Goal: Find specific page/section: Find specific page/section

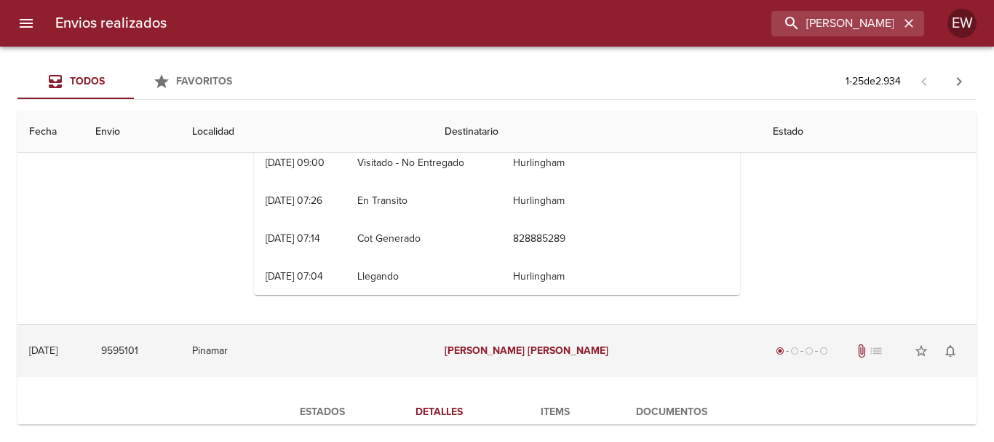
drag, startPoint x: 553, startPoint y: 349, endPoint x: 422, endPoint y: 347, distance: 131.0
click at [422, 347] on tr "[DATE] [DATE] 9595101 Pinamar [PERSON_NAME] radio_button_checked radio_button_u…" at bounding box center [496, 351] width 959 height 52
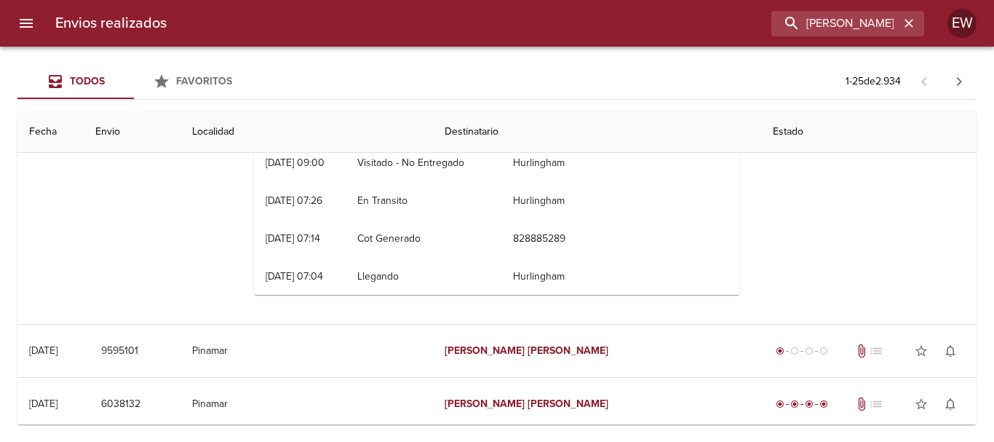
scroll to position [728, 0]
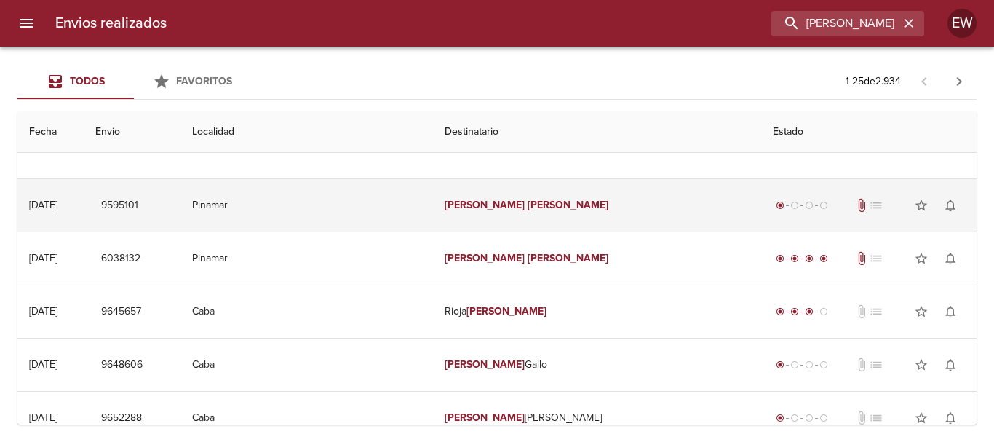
click at [480, 213] on td "[PERSON_NAME]" at bounding box center [597, 205] width 329 height 52
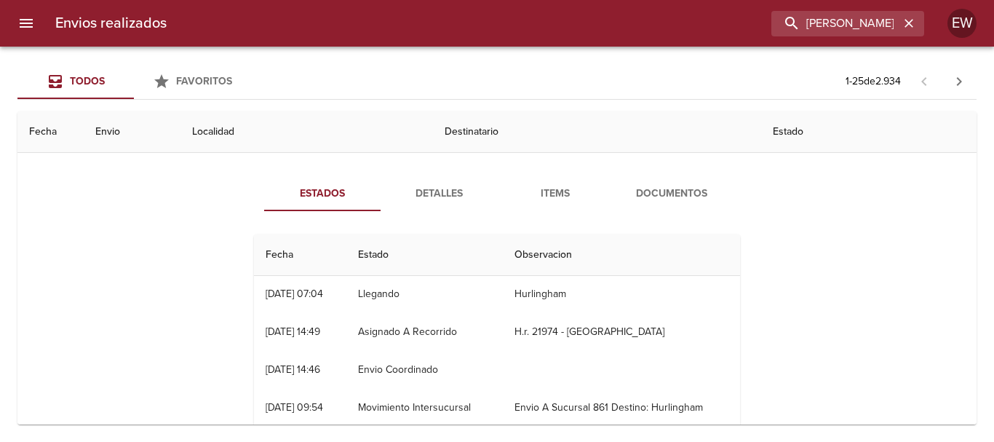
scroll to position [655, 0]
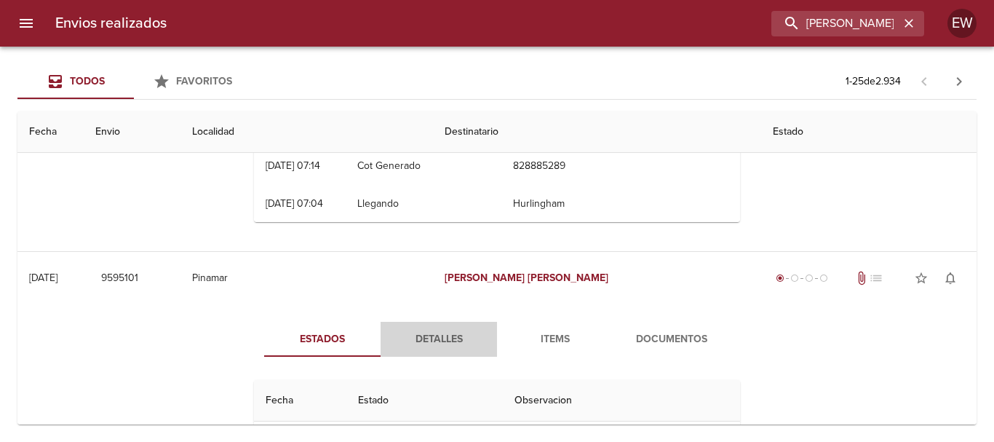
click at [437, 341] on span "Detalles" at bounding box center [438, 339] width 99 height 18
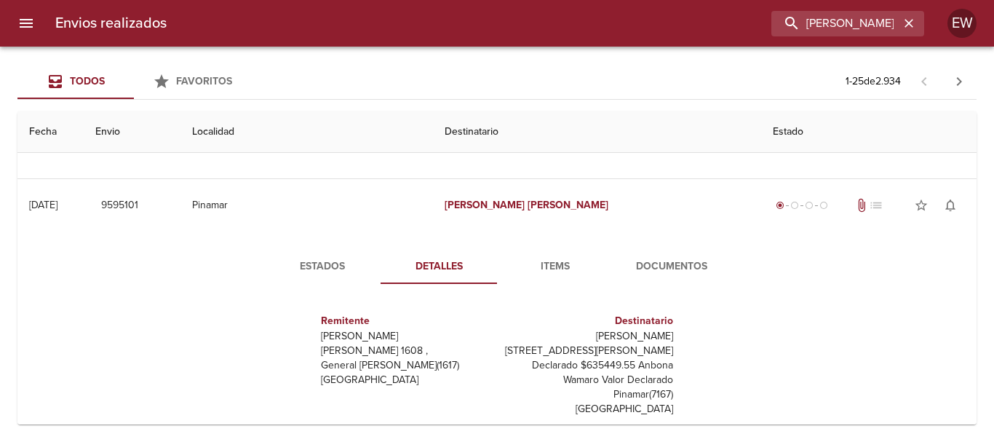
scroll to position [801, 0]
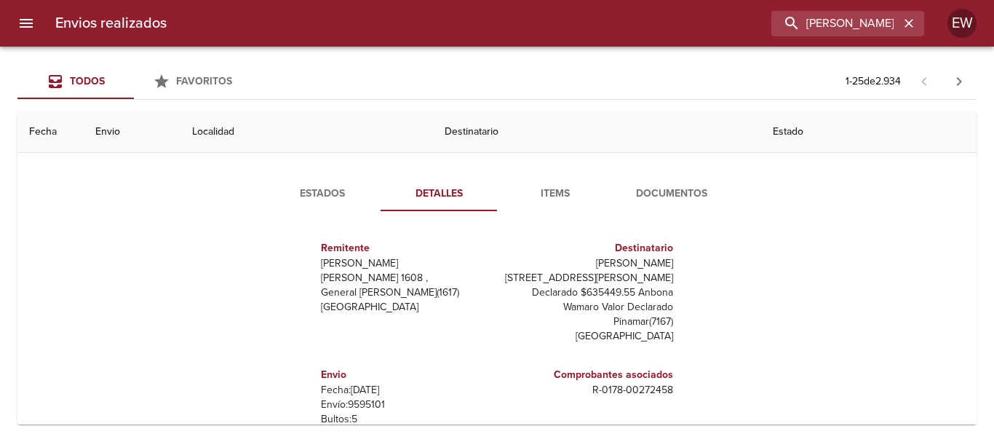
drag, startPoint x: 677, startPoint y: 263, endPoint x: 574, endPoint y: 266, distance: 103.4
click at [574, 266] on div "Remitente Wamaro Tortuguitas [PERSON_NAME] 1608 , General [PERSON_NAME] ( 1617 …" at bounding box center [497, 368] width 498 height 291
copy p "[PERSON_NAME]"
click at [913, 17] on icon "button" at bounding box center [909, 23] width 15 height 15
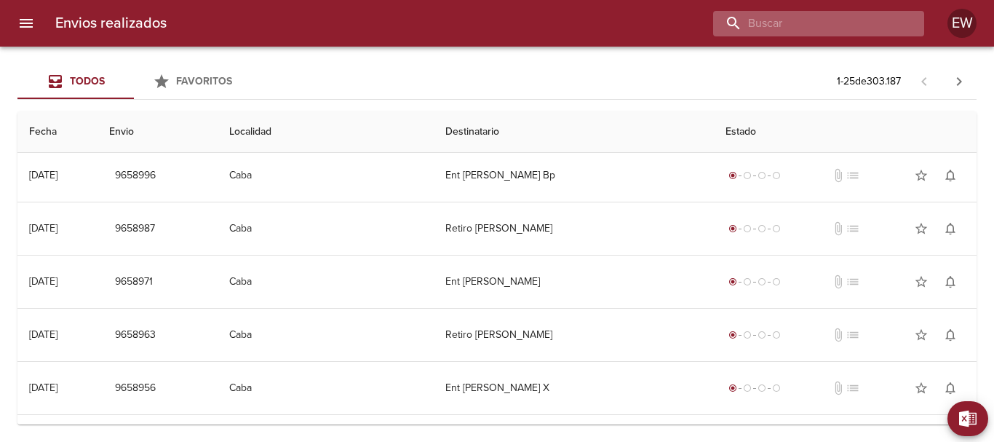
scroll to position [0, 0]
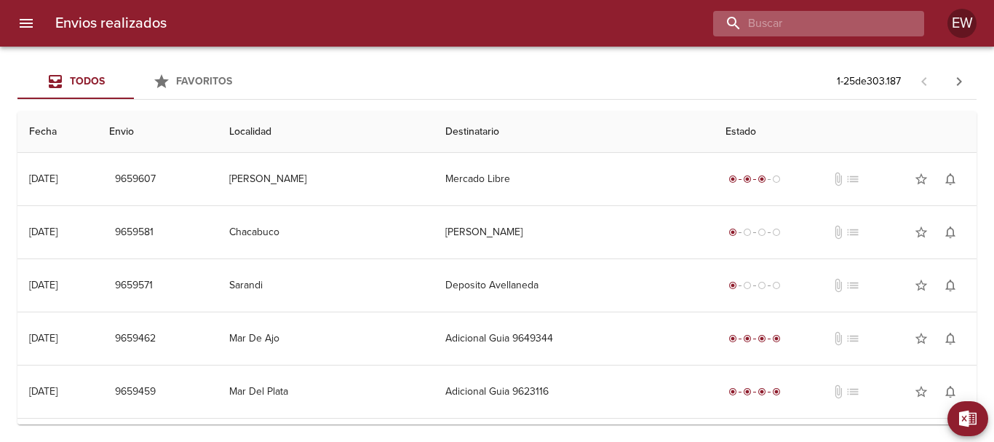
paste input "[PERSON_NAME]"
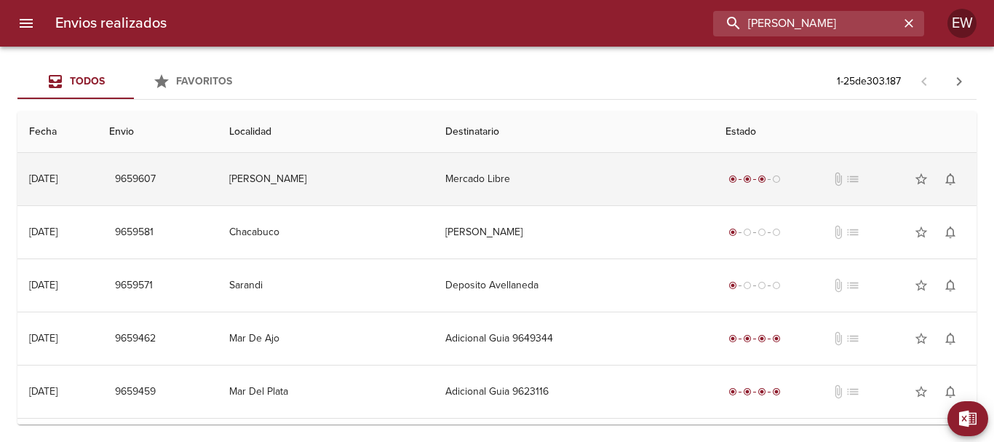
type input "[PERSON_NAME]"
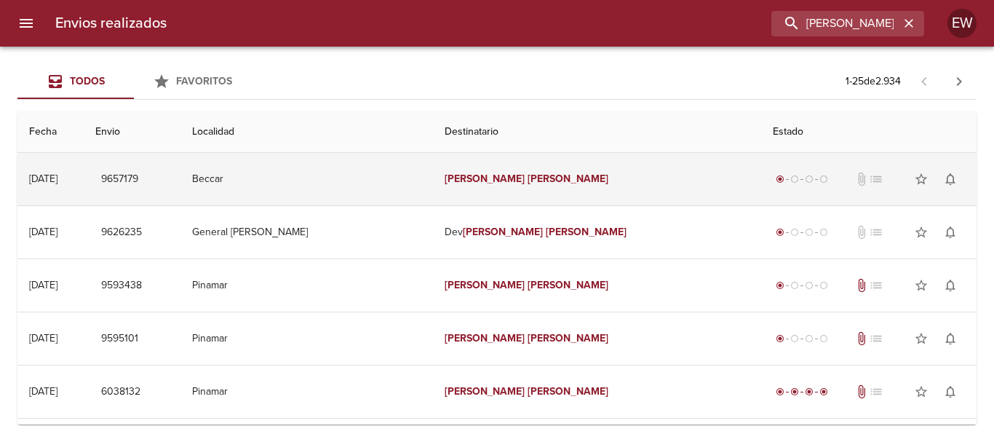
click at [433, 175] on td "[PERSON_NAME]" at bounding box center [597, 179] width 329 height 52
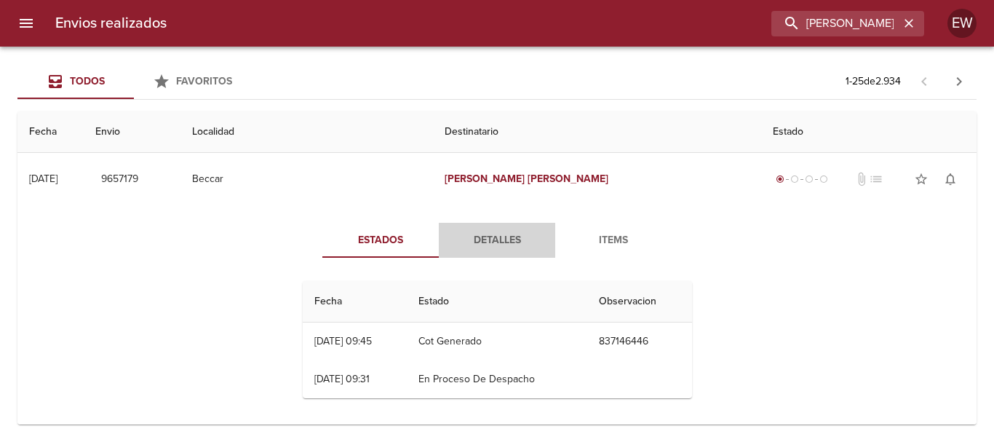
click at [494, 247] on span "Detalles" at bounding box center [497, 240] width 99 height 18
